Goal: Navigation & Orientation: Find specific page/section

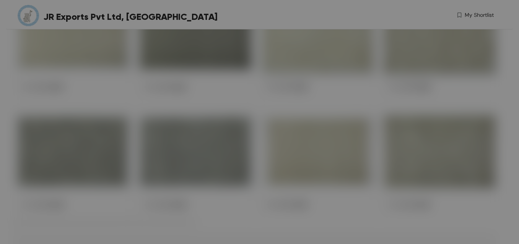
scroll to position [2324, 0]
